Goal: Ask a question

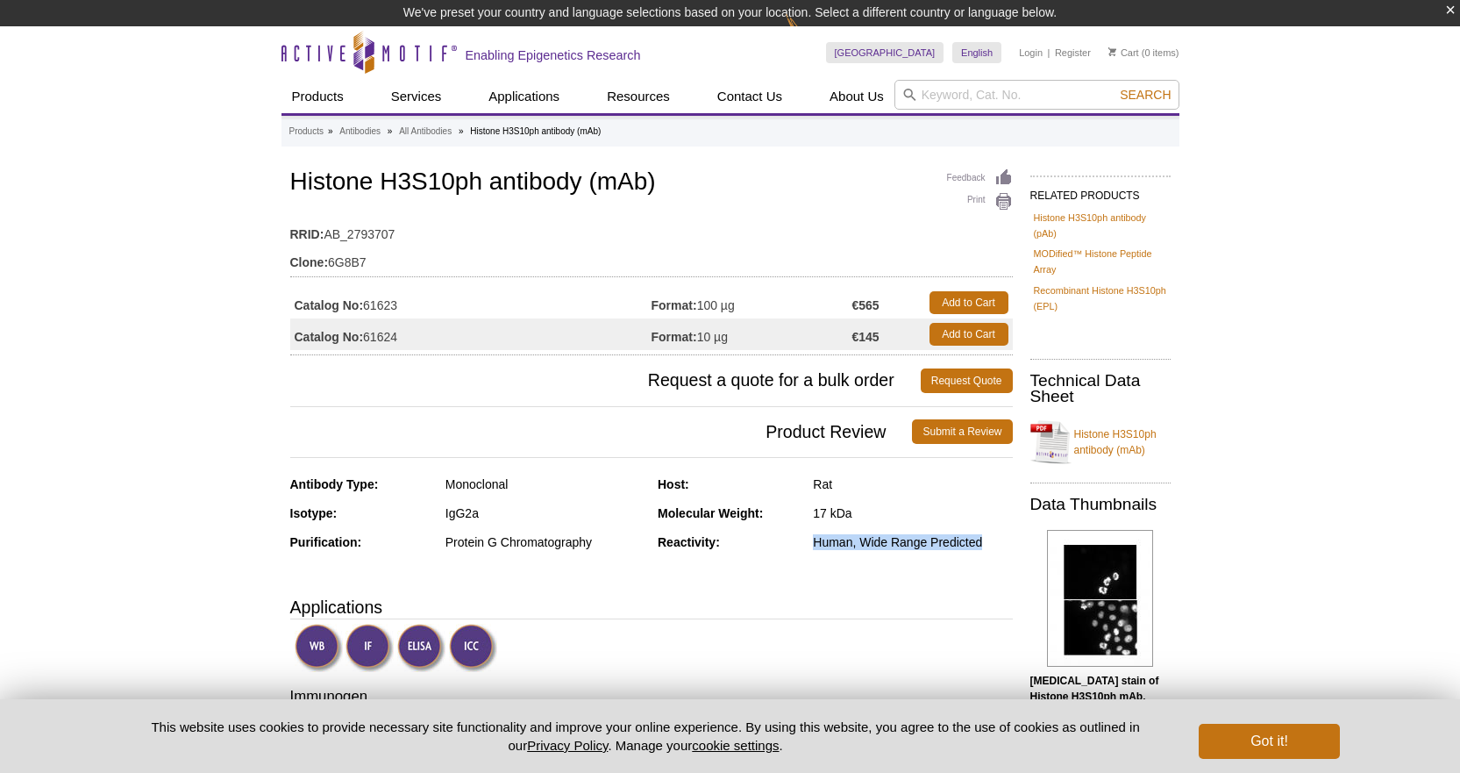
drag, startPoint x: 808, startPoint y: 545, endPoint x: 1002, endPoint y: 544, distance: 194.7
click at [1002, 544] on div "Reactivity: Human, Wide Range Predicted" at bounding box center [835, 548] width 355 height 29
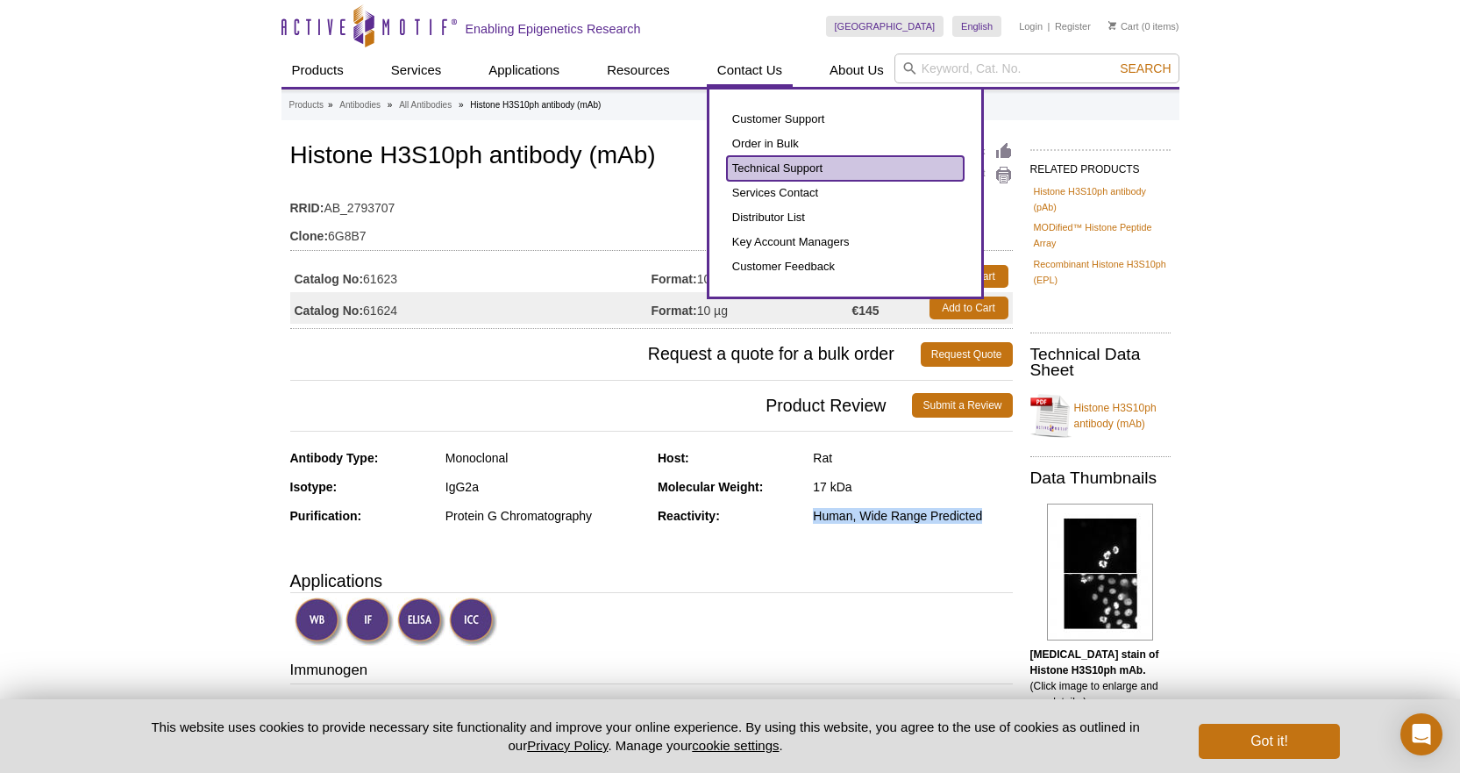
click at [754, 166] on link "Technical Support" at bounding box center [845, 168] width 237 height 25
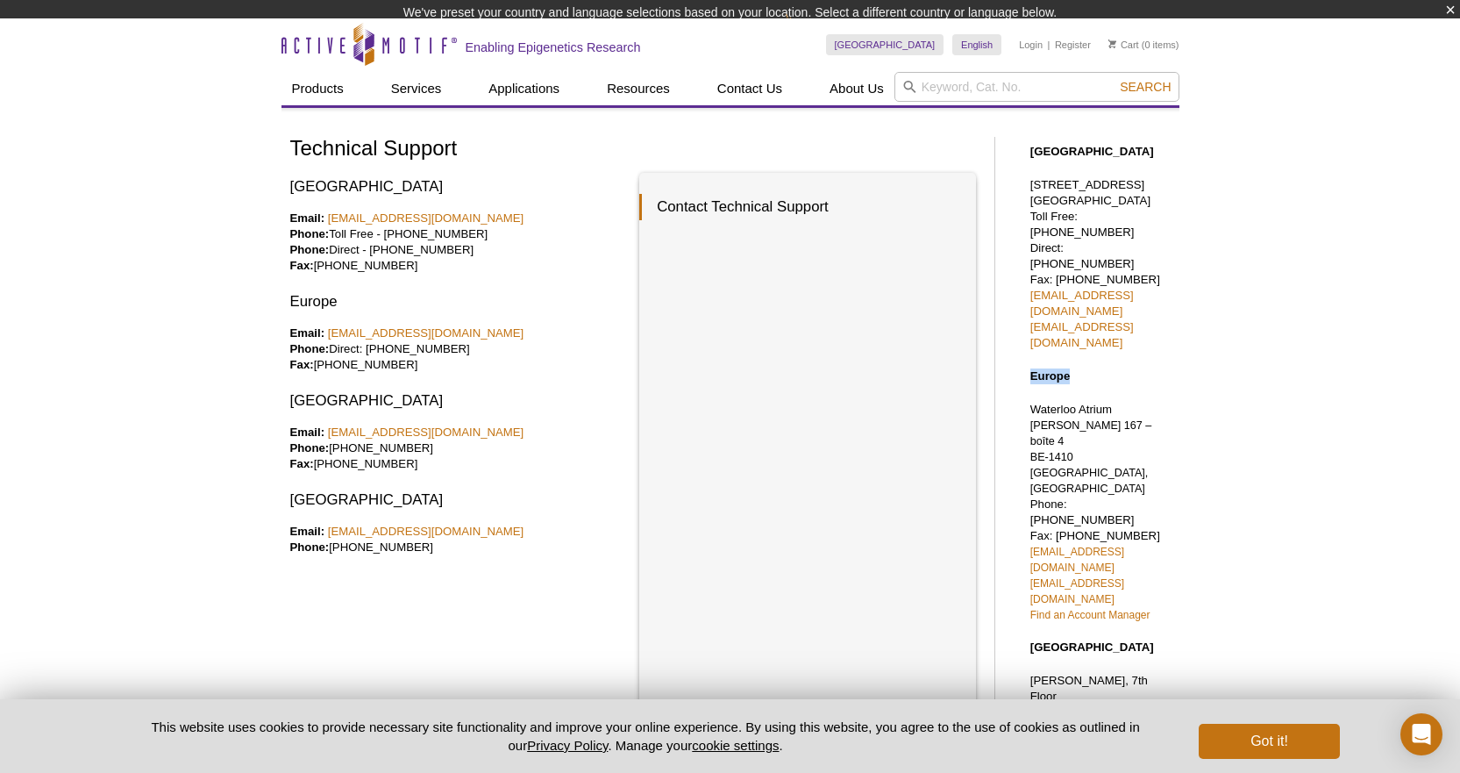
drag, startPoint x: 1214, startPoint y: 313, endPoint x: 1028, endPoint y: 305, distance: 186.9
click at [1028, 305] on div "Active Motif Logo Enabling Epigenetics Research 0 Search Skip to content Active…" at bounding box center [730, 657] width 1460 height 1278
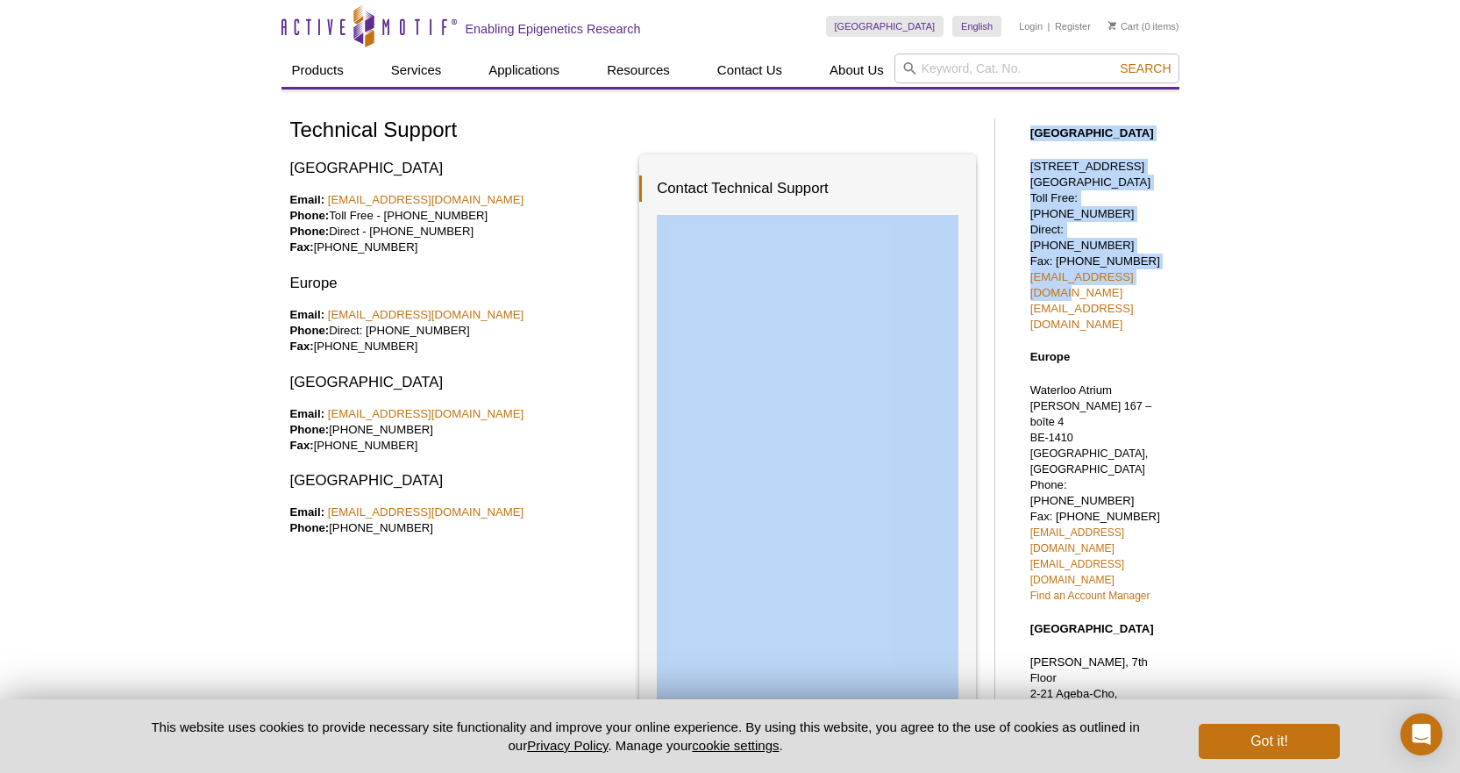
drag, startPoint x: 1194, startPoint y: 254, endPoint x: 1122, endPoint y: 148, distance: 128.7
click at [1002, 216] on div "Active Motif Logo Enabling Epigenetics Research 0 Search Skip to content Active…" at bounding box center [730, 639] width 1460 height 1278
